Goal: Check status: Check status

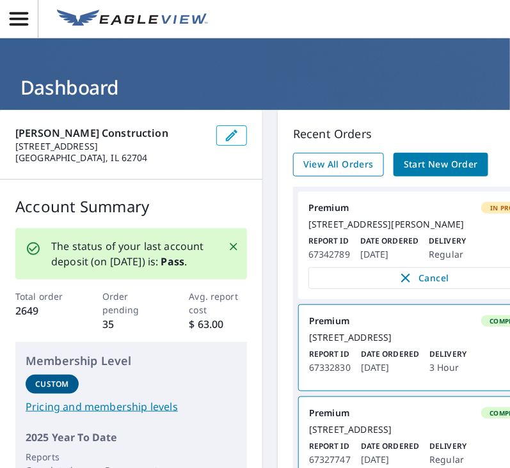
click at [356, 157] on span "View All Orders" at bounding box center [338, 165] width 70 height 16
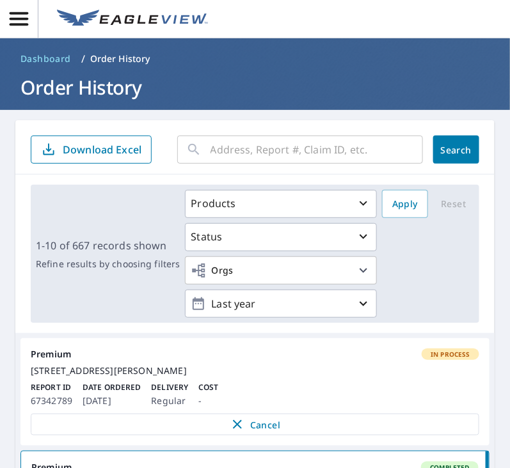
click at [325, 141] on input "text" at bounding box center [316, 150] width 212 height 36
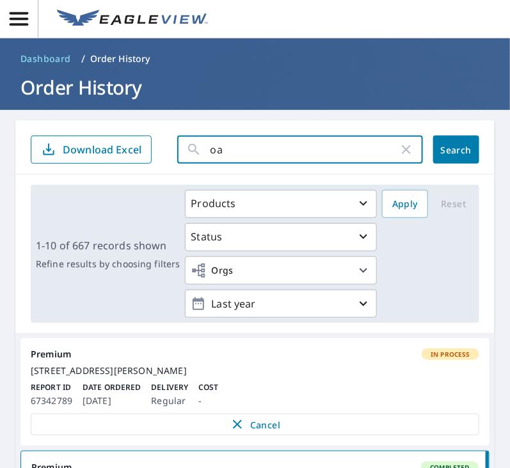
type input "oak"
click button "Search" at bounding box center [456, 150] width 46 height 28
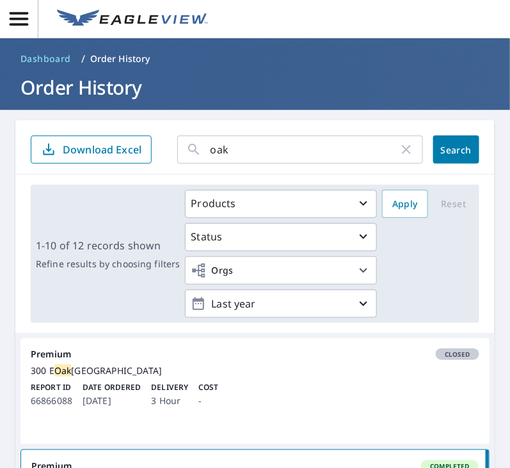
click at [207, 145] on div "oak ​" at bounding box center [300, 150] width 246 height 28
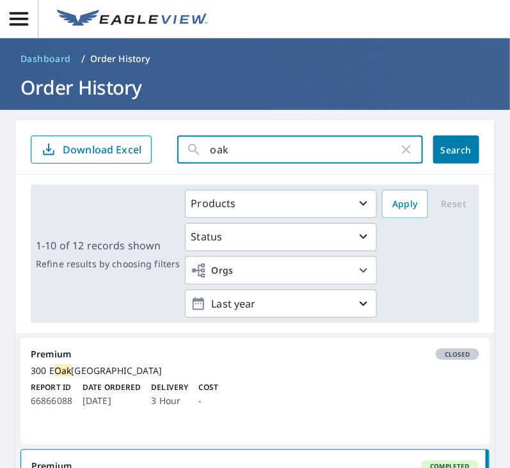
click at [211, 148] on input "oak" at bounding box center [304, 150] width 188 height 36
type input "278 oak"
click button "Search" at bounding box center [456, 150] width 46 height 28
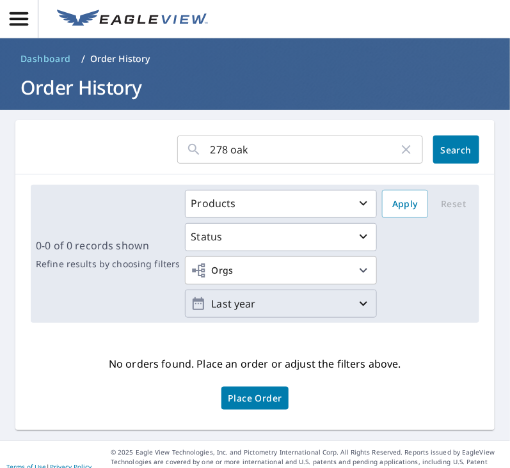
click at [255, 309] on p "Last year" at bounding box center [281, 304] width 150 height 22
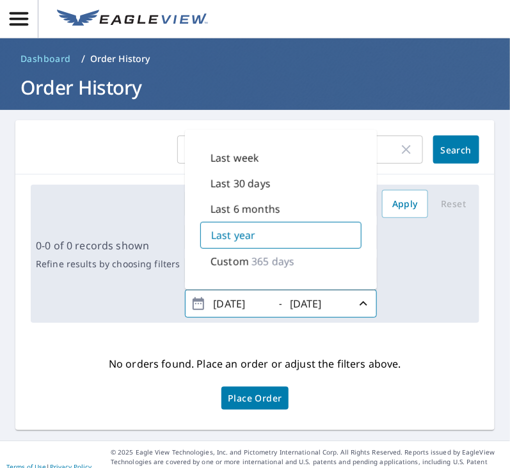
click at [86, 306] on div "0-0 of 0 records shown Refine results by choosing filters Products Status Orgs …" at bounding box center [255, 254] width 448 height 138
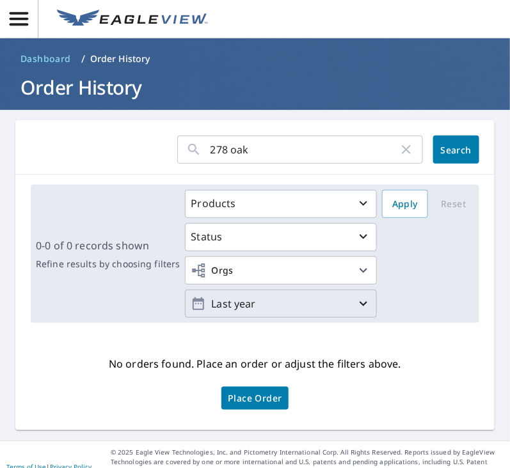
click at [253, 148] on input "278 oak" at bounding box center [304, 150] width 188 height 36
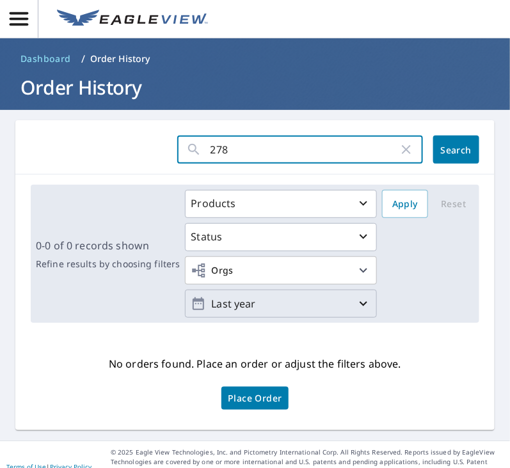
type input "278"
click button "Search" at bounding box center [456, 150] width 46 height 28
